Goal: Find specific page/section: Find specific page/section

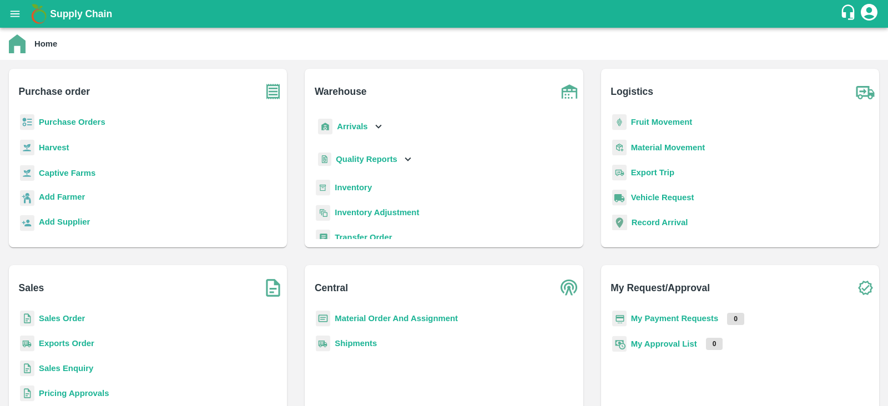
click at [88, 122] on b "Purchase Orders" at bounding box center [72, 122] width 67 height 9
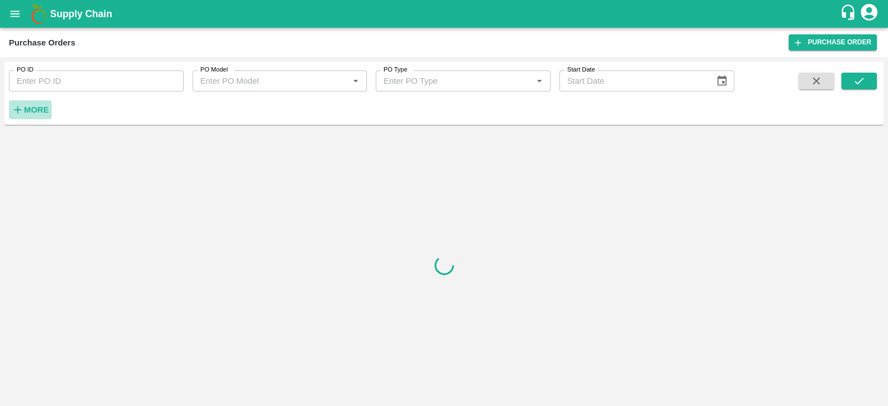
click at [22, 110] on icon "button" at bounding box center [18, 110] width 12 height 12
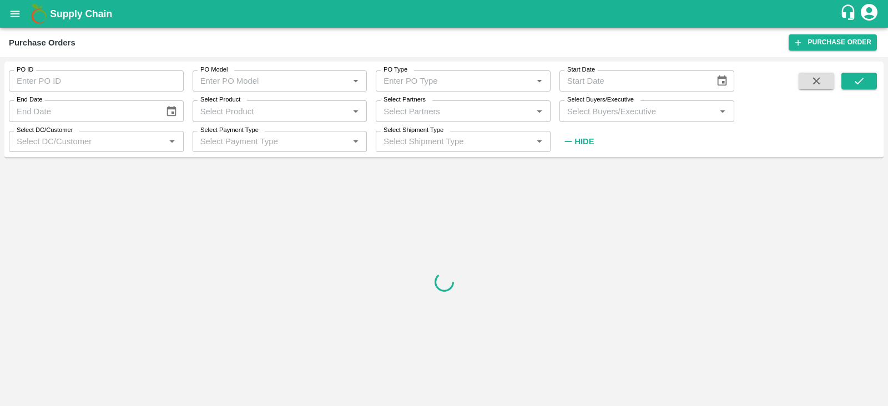
click at [589, 115] on input "Select Buyers/Executive" at bounding box center [638, 111] width 150 height 14
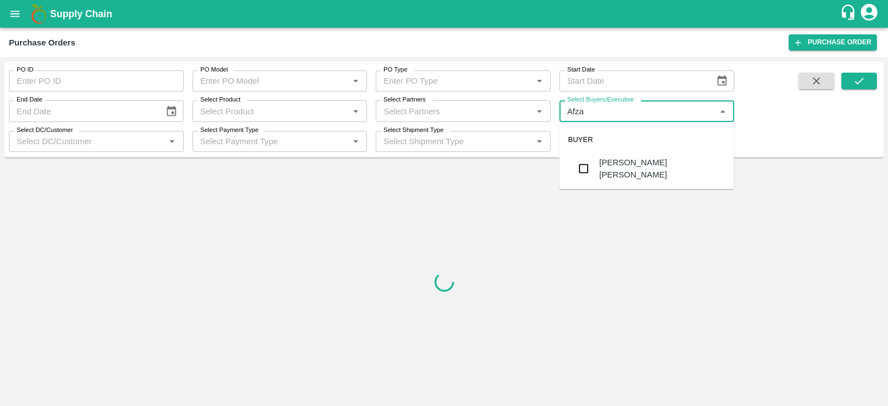
type input "Afzal"
click at [586, 173] on input "checkbox" at bounding box center [584, 169] width 22 height 22
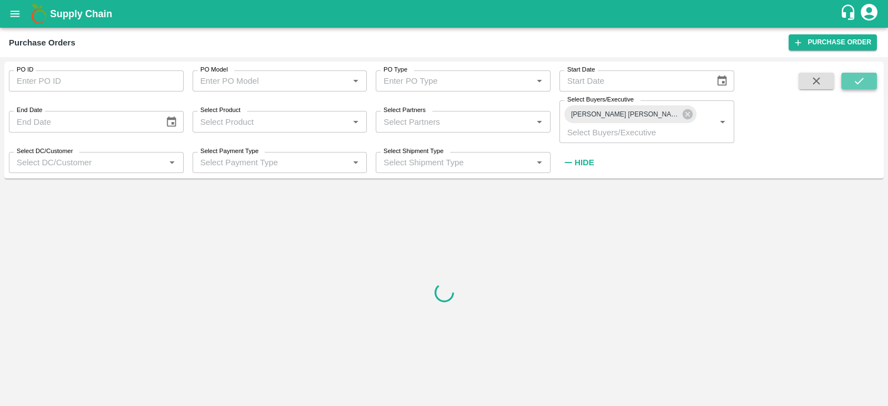
click at [871, 76] on button "submit" at bounding box center [859, 81] width 36 height 17
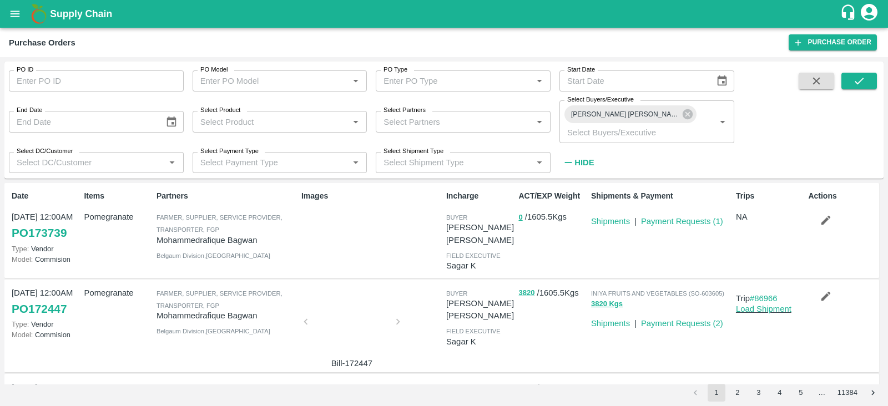
click at [580, 211] on p "0 / 1605.5 Kgs" at bounding box center [552, 217] width 68 height 13
